Goal: Transaction & Acquisition: Obtain resource

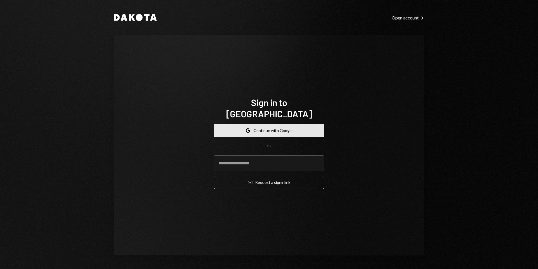
click at [255, 125] on button "Google Continue with Google" at bounding box center [269, 130] width 110 height 13
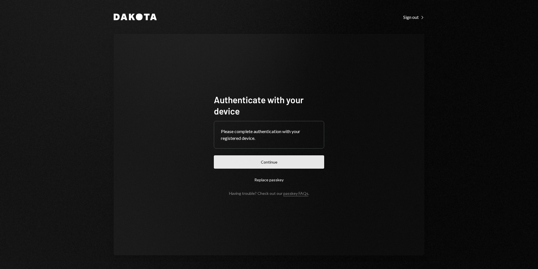
click at [271, 162] on button "Continue" at bounding box center [269, 161] width 110 height 13
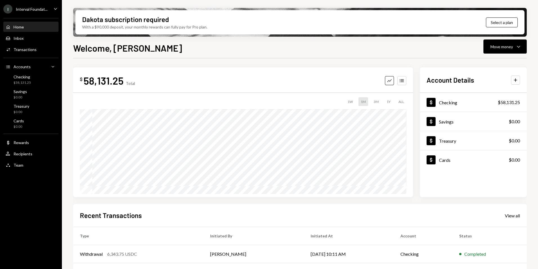
click at [49, 9] on div "I Interval Foundat... Caret Down" at bounding box center [31, 9] width 62 height 9
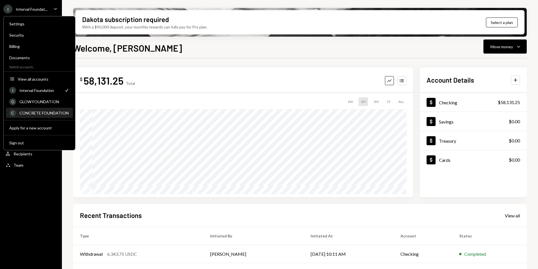
click at [51, 110] on div "CONCRETE FOUNDATION" at bounding box center [44, 112] width 50 height 5
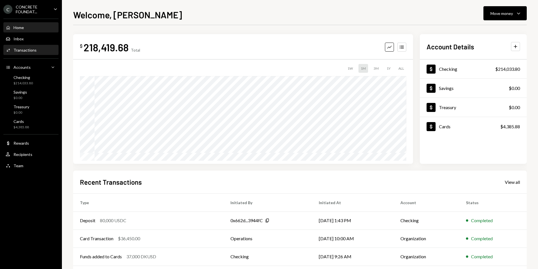
click at [34, 52] on div "Transactions" at bounding box center [25, 50] width 23 height 5
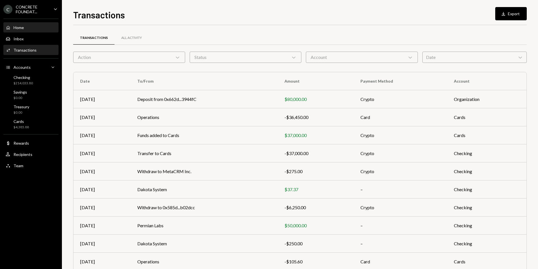
click at [22, 28] on div "Home" at bounding box center [19, 27] width 10 height 5
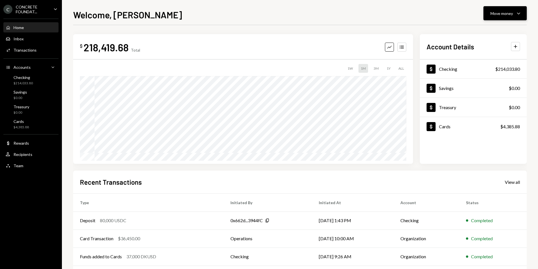
click at [518, 14] on icon "Caret Down" at bounding box center [519, 13] width 7 height 7
click at [495, 56] on div "Deposit" at bounding box center [500, 56] width 41 height 6
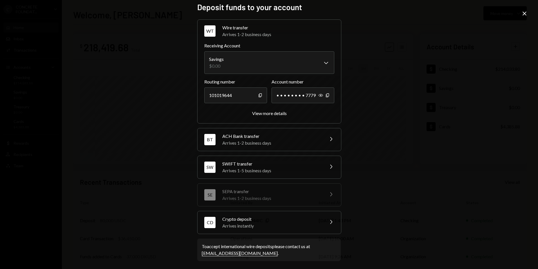
scroll to position [6, 0]
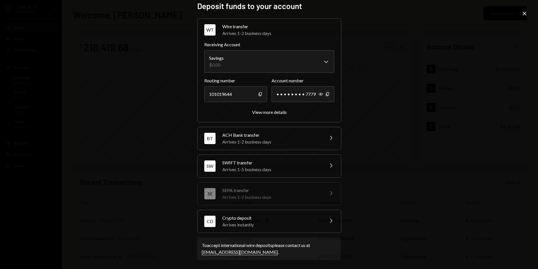
click at [521, 14] on icon "Close" at bounding box center [524, 13] width 7 height 7
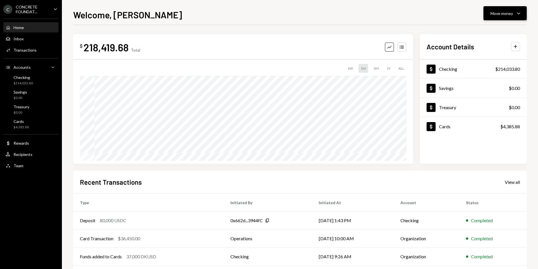
click at [519, 16] on icon "Caret Down" at bounding box center [519, 13] width 7 height 7
click at [491, 55] on div "Deposit" at bounding box center [500, 56] width 41 height 6
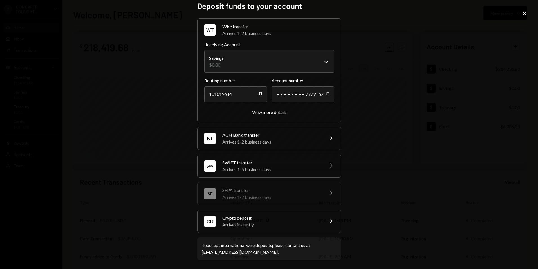
click at [260, 222] on div "Arrives instantly" at bounding box center [271, 224] width 99 height 7
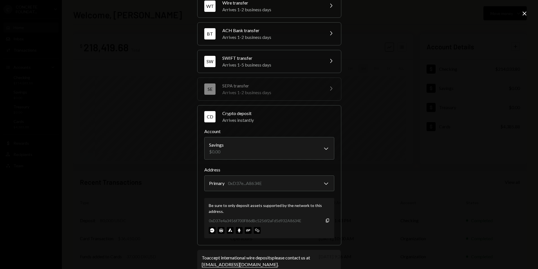
scroll to position [34, 0]
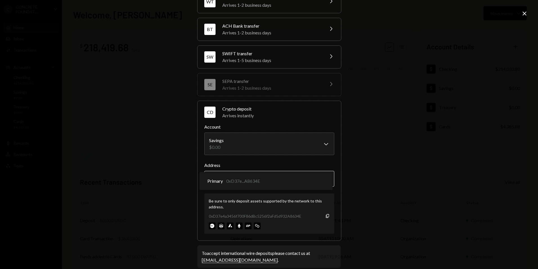
click at [326, 180] on body "C CONCRETE FOUNDAT... Caret Down Home Home Inbox Inbox Activities Transactions …" at bounding box center [269, 134] width 538 height 269
click at [380, 173] on div "**********" at bounding box center [269, 134] width 538 height 269
click at [238, 226] on img at bounding box center [239, 225] width 7 height 7
click at [237, 225] on img at bounding box center [239, 225] width 7 height 7
click at [326, 216] on icon "button" at bounding box center [327, 216] width 3 height 4
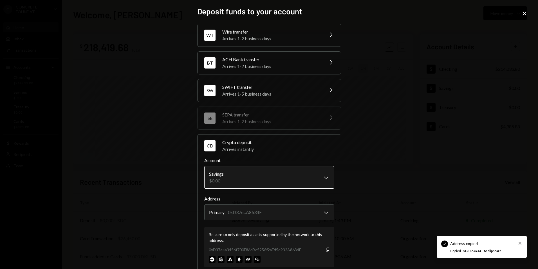
scroll to position [0, 0]
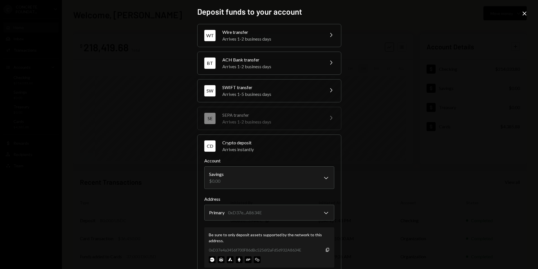
click at [524, 13] on icon at bounding box center [525, 14] width 4 height 4
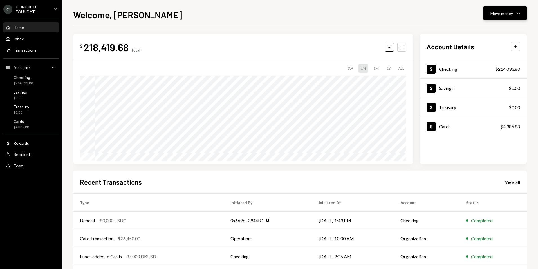
click at [513, 15] on div "Move money" at bounding box center [502, 13] width 23 height 6
click at [493, 57] on div "Deposit" at bounding box center [500, 56] width 41 height 6
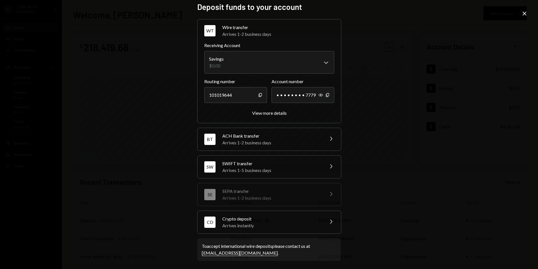
scroll to position [6, 0]
click at [241, 219] on div "Crypto deposit" at bounding box center [271, 217] width 99 height 7
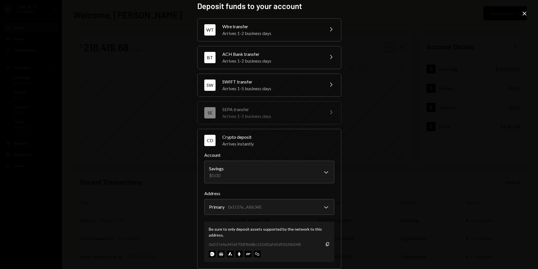
click at [238, 253] on img at bounding box center [239, 253] width 7 height 7
click at [228, 253] on img at bounding box center [230, 253] width 7 height 7
click at [219, 253] on img at bounding box center [221, 253] width 7 height 7
click at [209, 254] on img at bounding box center [212, 253] width 7 height 7
click at [238, 254] on img at bounding box center [239, 253] width 7 height 7
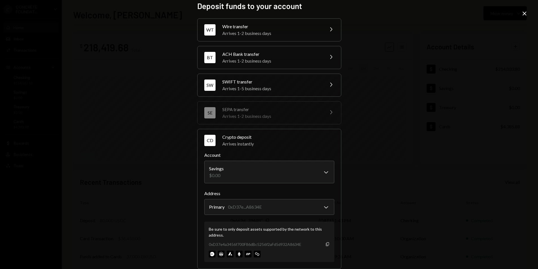
click at [326, 244] on icon "button" at bounding box center [327, 244] width 3 height 4
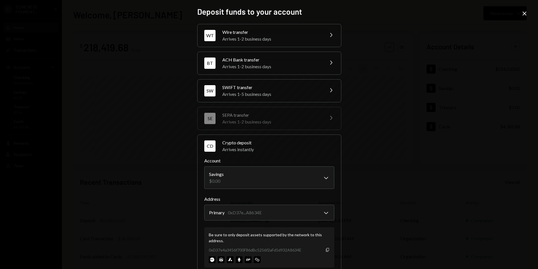
click at [326, 251] on icon "Copy" at bounding box center [327, 249] width 5 height 5
drag, startPoint x: 525, startPoint y: 14, endPoint x: 522, endPoint y: 16, distance: 3.0
click at [525, 14] on icon "Close" at bounding box center [524, 13] width 7 height 7
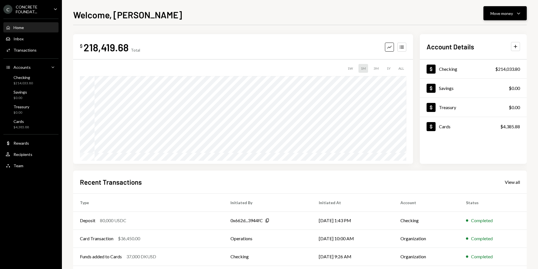
click at [519, 20] on button "Move money Caret Down" at bounding box center [505, 13] width 43 height 14
click at [493, 57] on div "Deposit" at bounding box center [500, 56] width 41 height 6
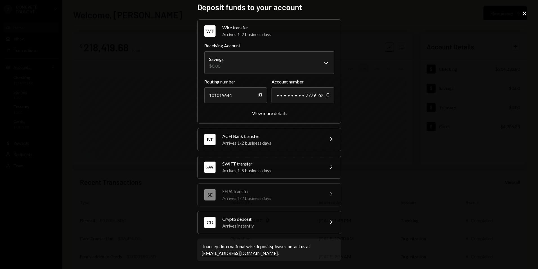
scroll to position [6, 0]
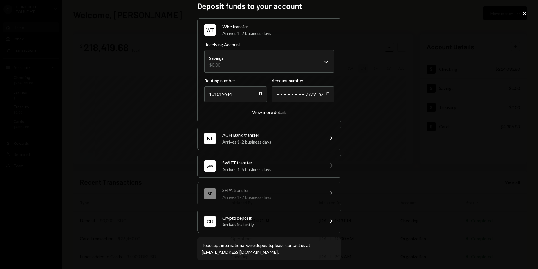
click at [254, 221] on div "Arrives instantly" at bounding box center [271, 224] width 99 height 7
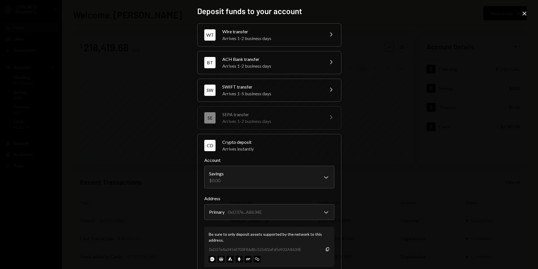
scroll to position [0, 0]
click at [526, 15] on icon at bounding box center [525, 14] width 4 height 4
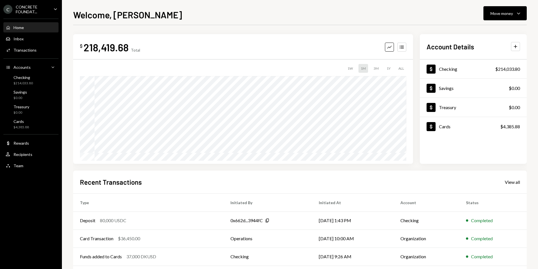
click at [56, 11] on icon "Caret Down" at bounding box center [55, 9] width 6 height 6
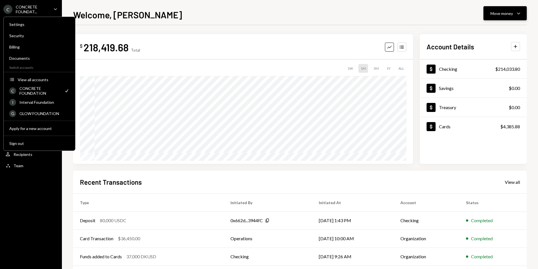
click at [513, 17] on button "Move money Caret Down" at bounding box center [505, 13] width 43 height 14
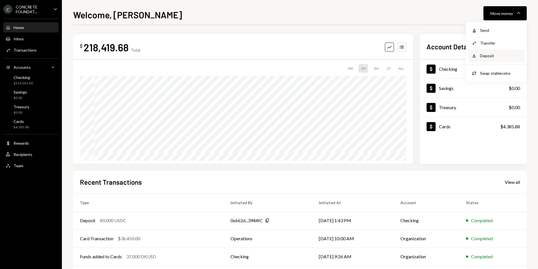
click at [492, 52] on div "Deposit Deposit" at bounding box center [496, 55] width 56 height 13
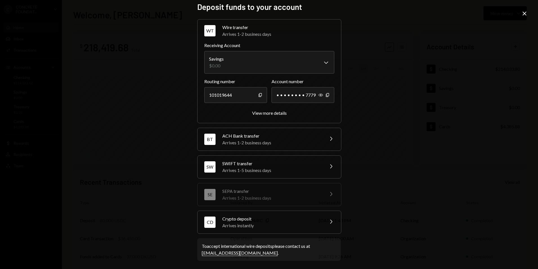
scroll to position [6, 0]
click at [261, 221] on div "Arrives instantly" at bounding box center [271, 224] width 99 height 7
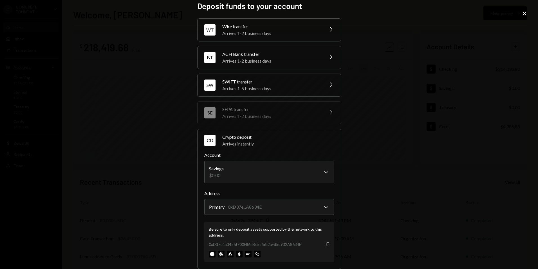
click at [326, 245] on icon "button" at bounding box center [327, 244] width 3 height 4
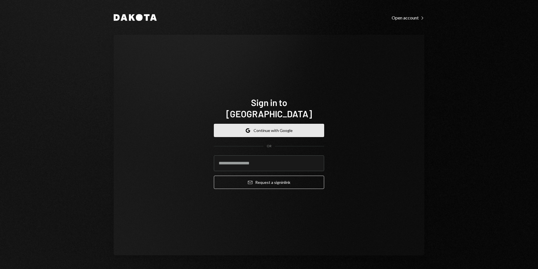
click at [270, 126] on button "Google Continue with Google" at bounding box center [269, 130] width 110 height 13
